Goal: Check status: Check status

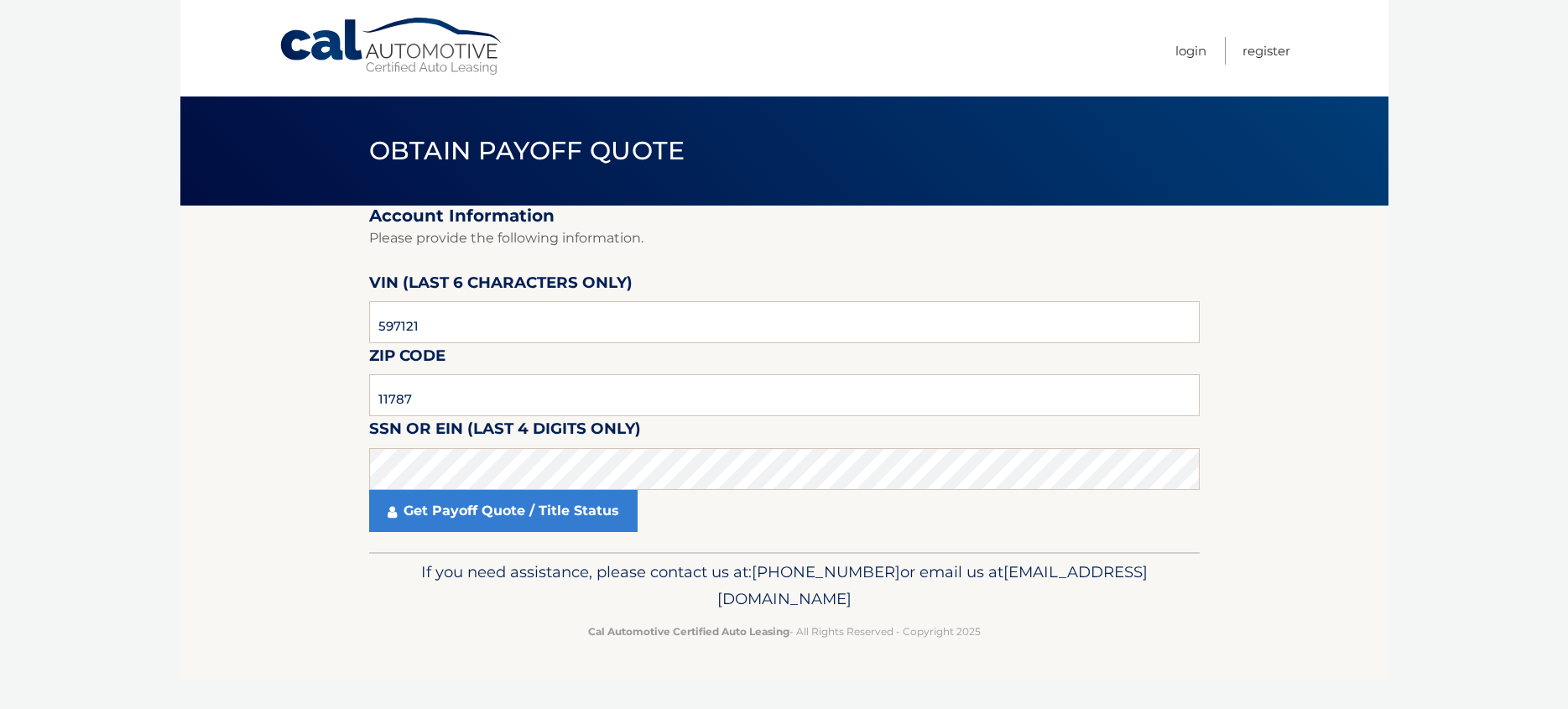
click at [194, 395] on section "Account Information Please provide the following information. [PERSON_NAME] (la…" at bounding box center [784, 378] width 1208 height 347
click at [129, 372] on body "Cal Automotive Menu Login Register Obtain Payoff Quote" at bounding box center [784, 354] width 1568 height 709
drag, startPoint x: 418, startPoint y: 397, endPoint x: 169, endPoint y: 406, distance: 249.2
click at [169, 406] on body "Cal Automotive Menu Login Register Obtain Payoff Quote" at bounding box center [784, 354] width 1568 height 709
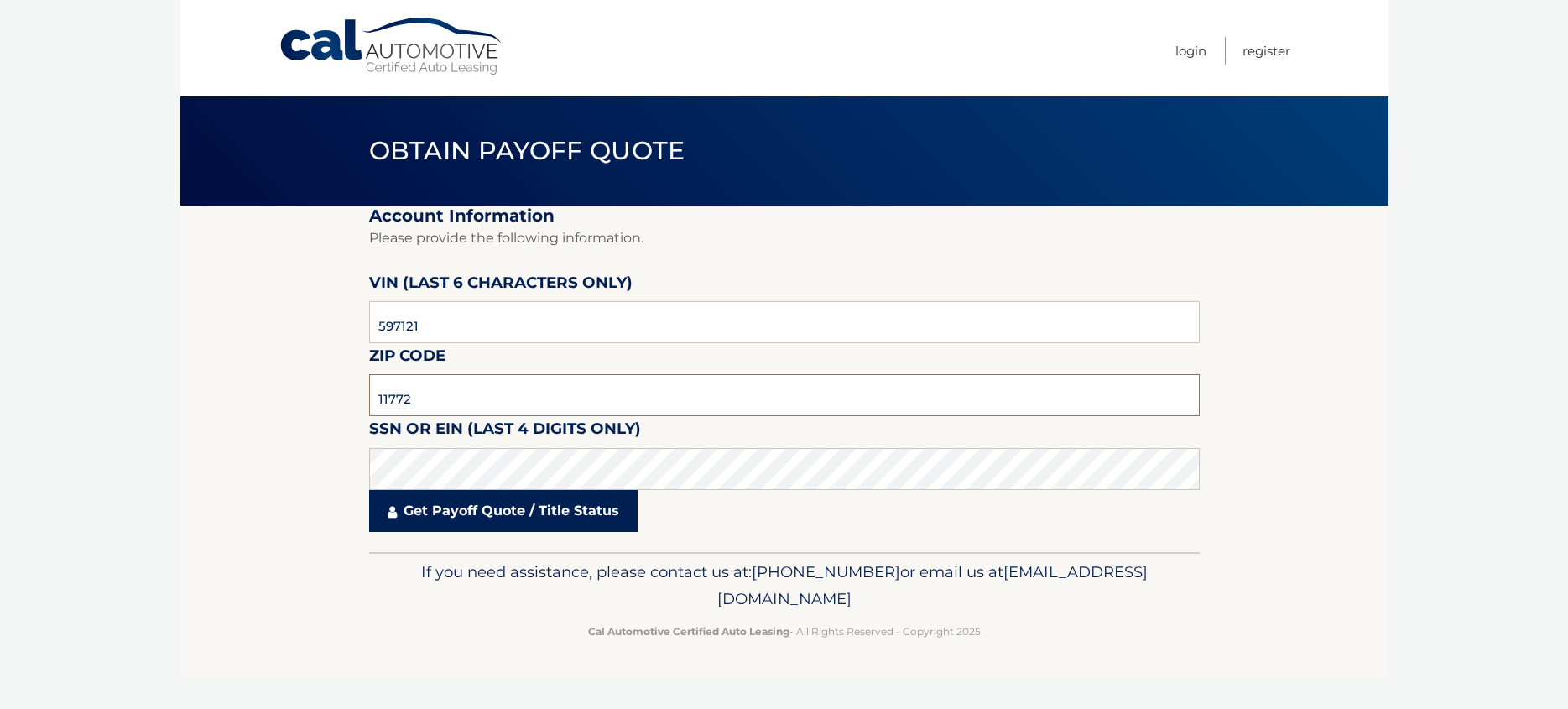
type input "11772"
drag, startPoint x: 471, startPoint y: 514, endPoint x: 459, endPoint y: 520, distance: 13.4
click at [476, 514] on link "Get Payoff Quote / Title Status" at bounding box center [503, 511] width 268 height 42
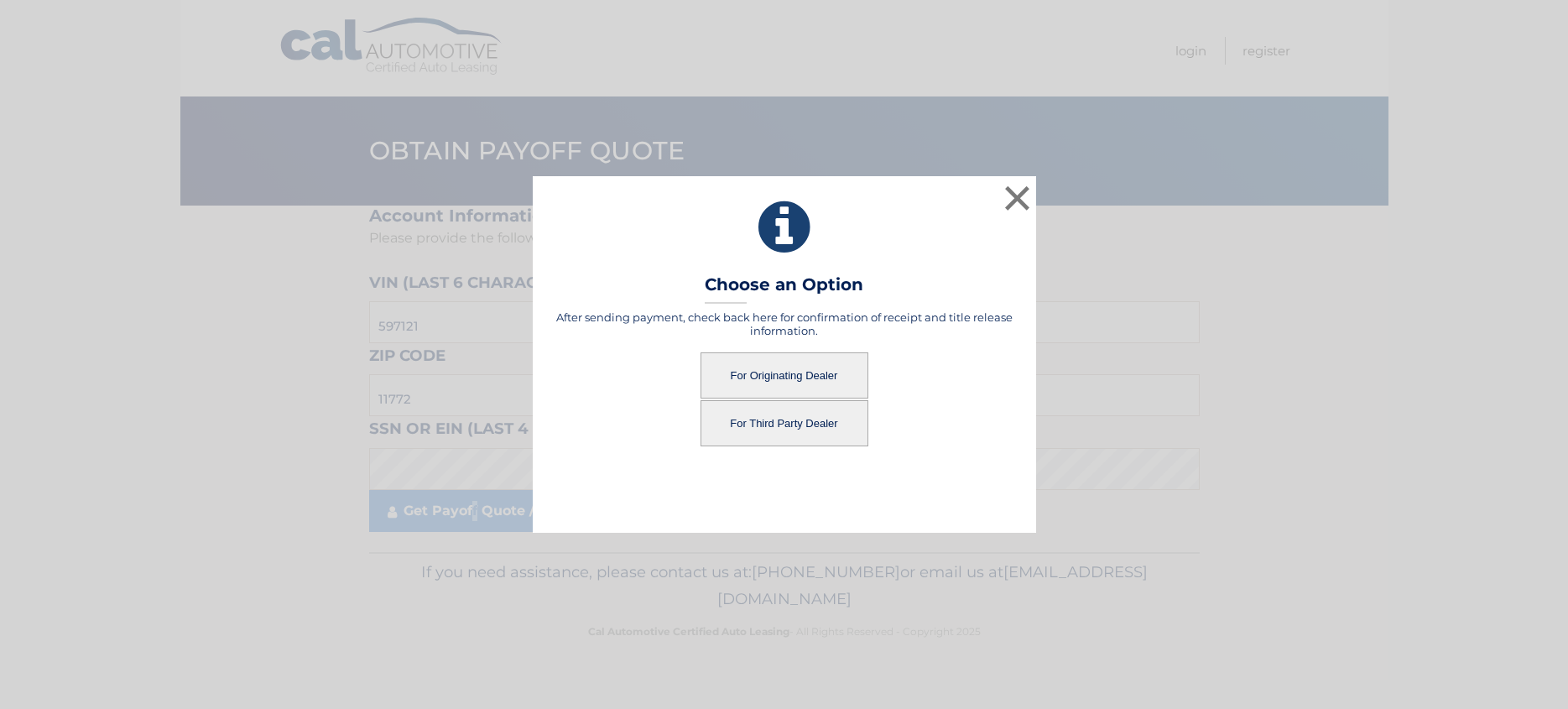
click at [797, 373] on button "For Originating Dealer" at bounding box center [784, 375] width 168 height 46
click at [765, 376] on button "For Originating Dealer" at bounding box center [784, 375] width 168 height 46
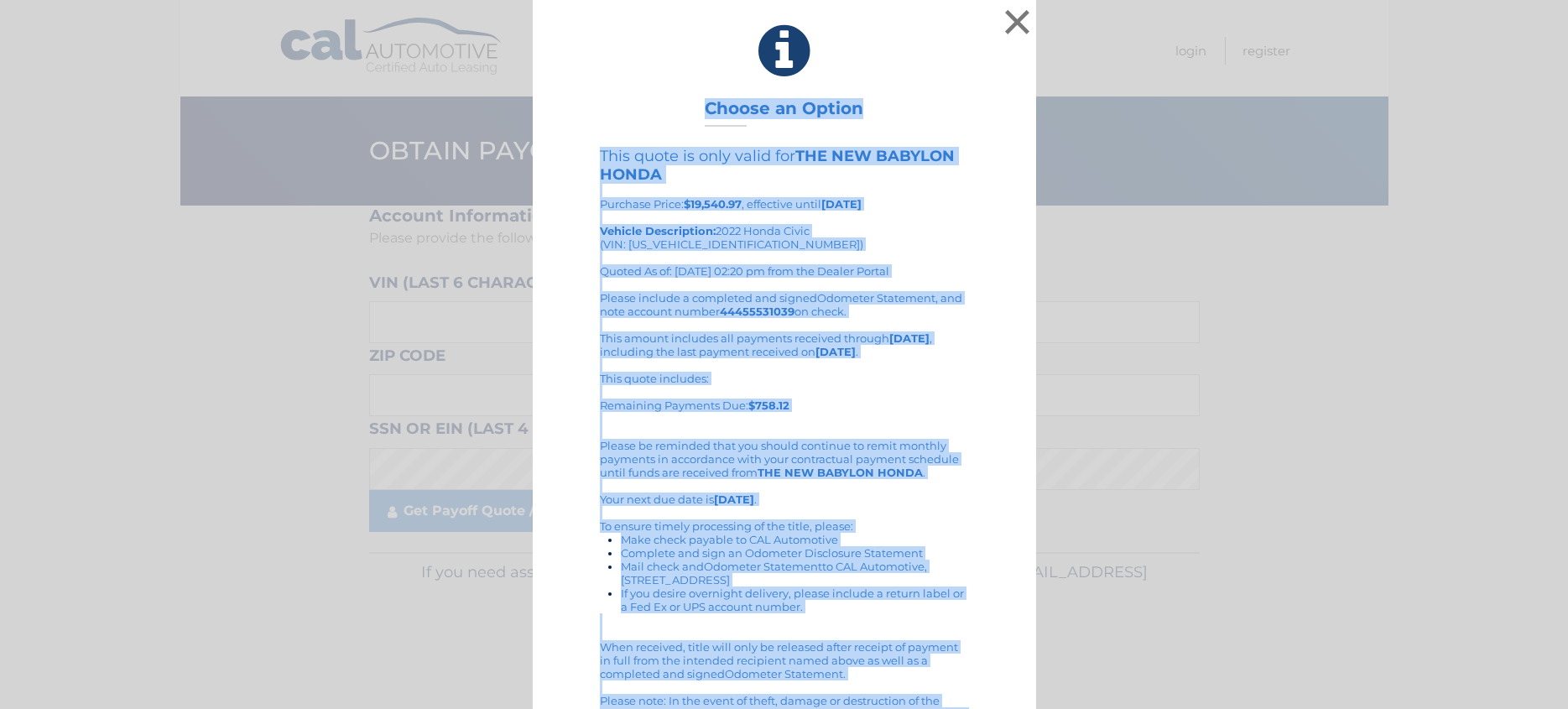
scroll to position [59, 0]
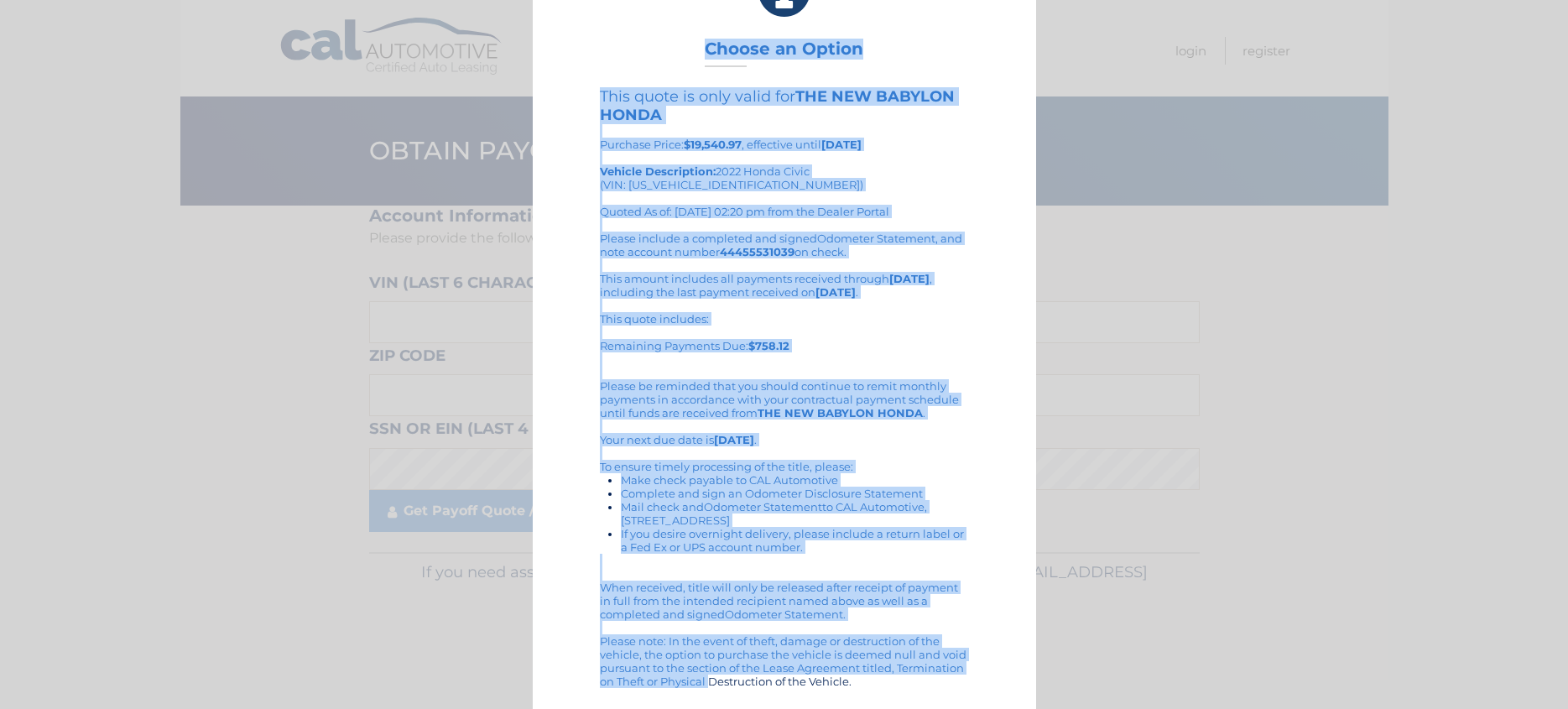
drag, startPoint x: 740, startPoint y: 40, endPoint x: 951, endPoint y: 695, distance: 688.1
click at [956, 697] on div "× Choose an Option This quote is only valid for THE NEW BABYLON HONDA Purchase …" at bounding box center [784, 324] width 503 height 768
click at [936, 321] on div "This quote includes: Remaining Payments Due: $758.12" at bounding box center [784, 339] width 369 height 54
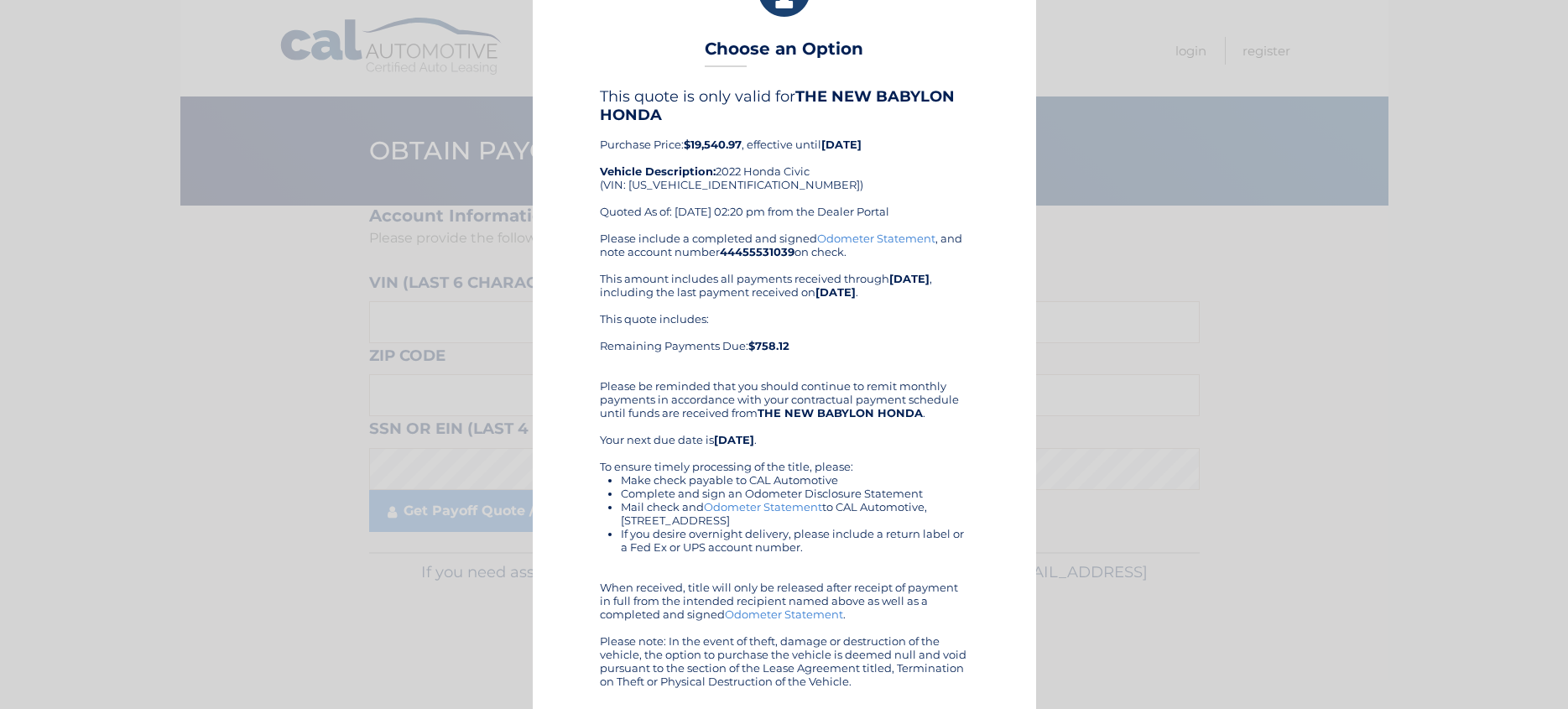
scroll to position [0, 0]
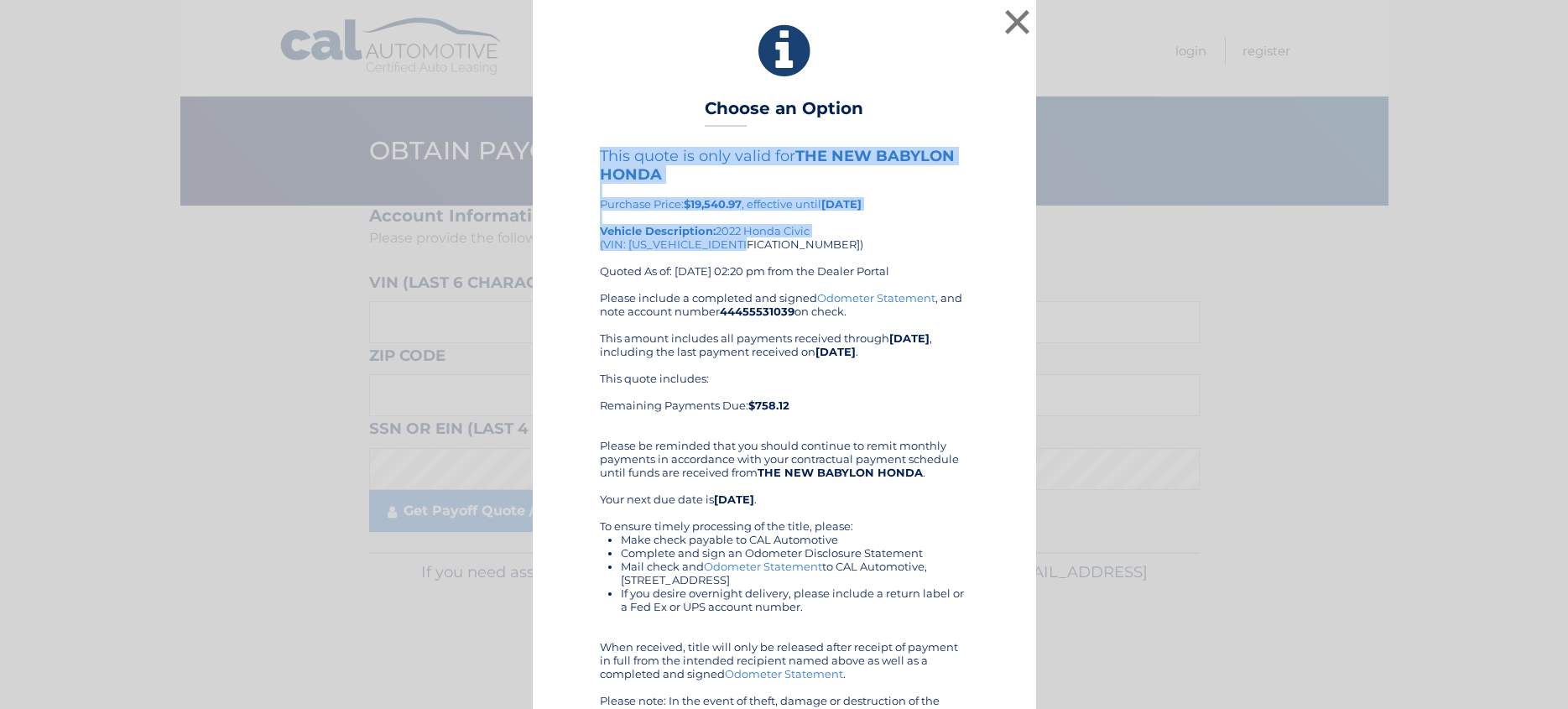
drag, startPoint x: 740, startPoint y: 241, endPoint x: 592, endPoint y: 145, distance: 176.4
click at [592, 145] on div "× Choose an Option This quote is only valid for THE NEW BABYLON HONDA Purchase …" at bounding box center [784, 384] width 503 height 768
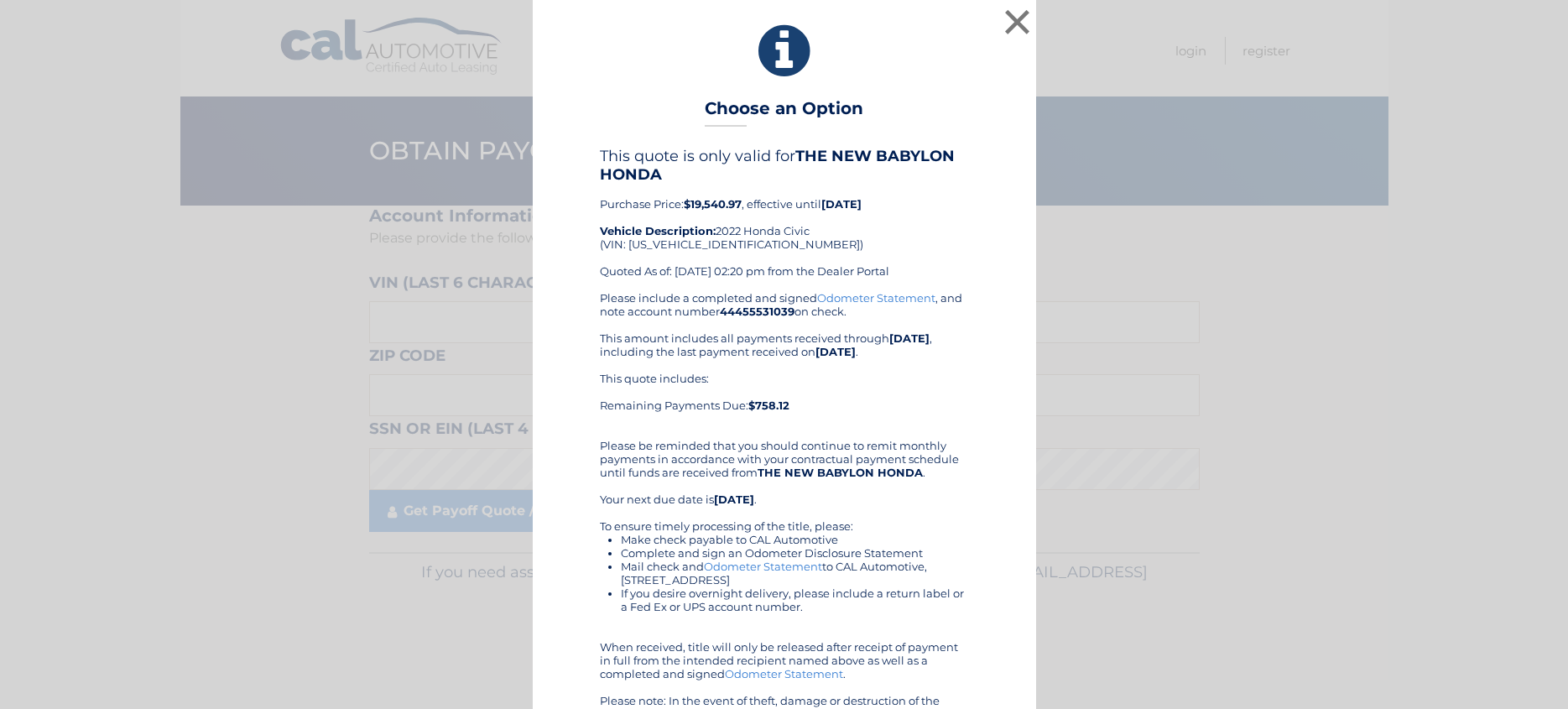
click at [972, 416] on div "This quote is only valid for THE NEW BABYLON HONDA Purchase Price: $19,540.97 ,…" at bounding box center [784, 447] width 461 height 601
drag, startPoint x: 594, startPoint y: 406, endPoint x: 828, endPoint y: 414, distance: 234.1
click at [828, 414] on div "This quote includes: Remaining Payments Due: $758.12" at bounding box center [784, 399] width 369 height 54
click at [999, 436] on div "This quote is only valid for THE NEW BABYLON HONDA Purchase Price: $19,540.97 ,…" at bounding box center [784, 447] width 461 height 601
click at [974, 539] on div "This quote is only valid for THE NEW BABYLON HONDA Purchase Price: $19,540.97 ,…" at bounding box center [784, 447] width 461 height 601
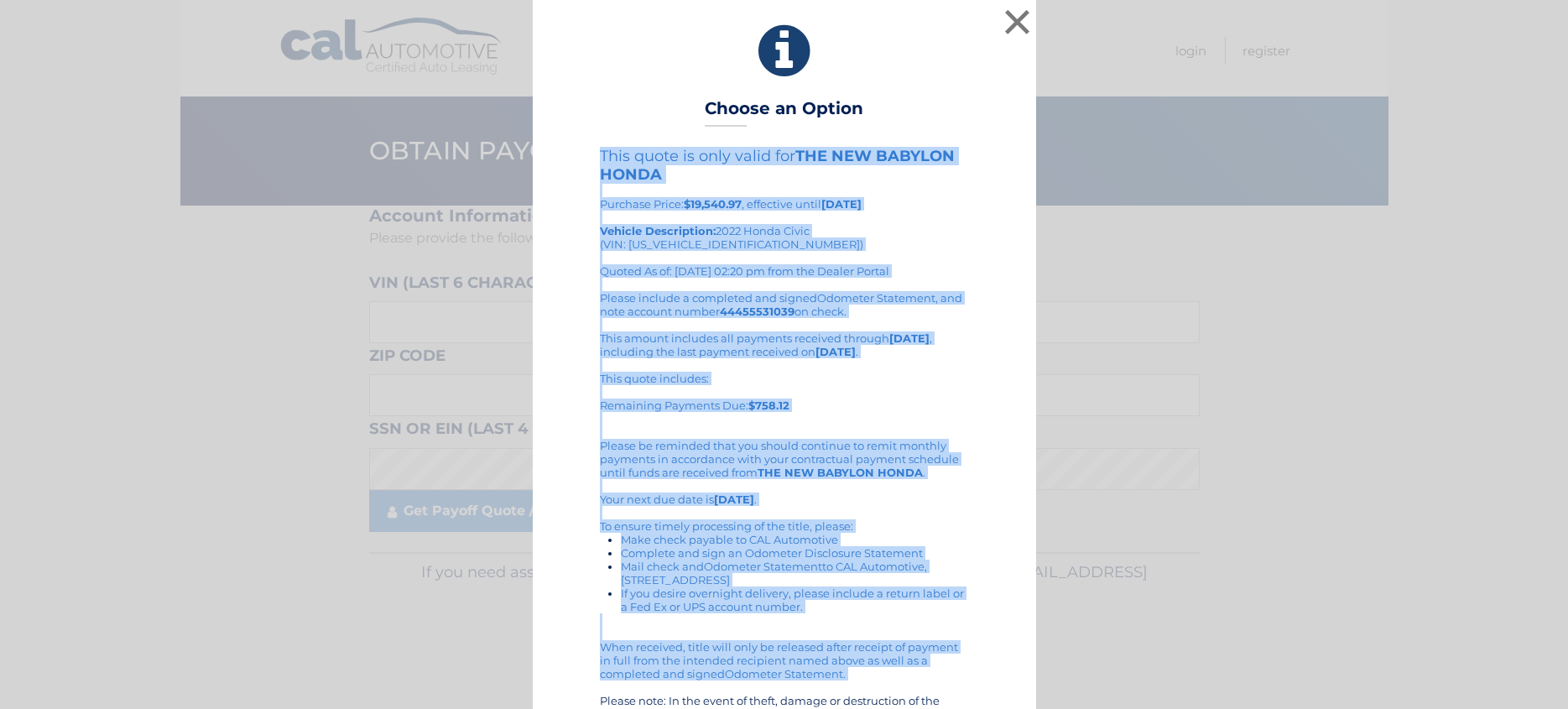
scroll to position [59, 0]
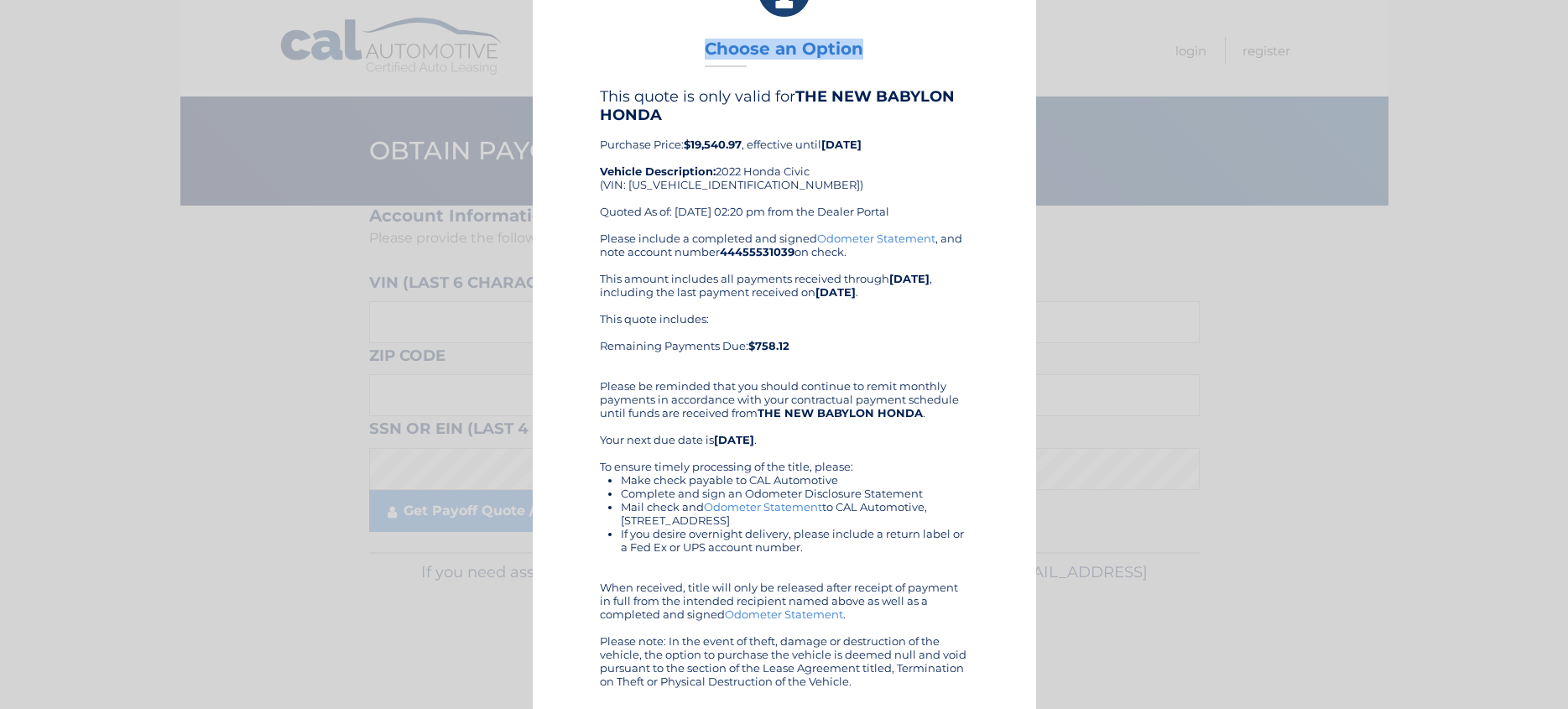
drag, startPoint x: 591, startPoint y: 160, endPoint x: 898, endPoint y: 35, distance: 331.5
click at [898, 35] on div "× Choose an Option This quote is only valid for THE NEW BABYLON HONDA Purchase …" at bounding box center [784, 324] width 503 height 768
drag, startPoint x: 1374, startPoint y: 423, endPoint x: 1355, endPoint y: 425, distance: 19.1
click at [1373, 423] on div "× Choose an Option This quote is only valid for THE NEW BABYLON HONDA Purchase …" at bounding box center [784, 324] width 1554 height 768
